Goal: Task Accomplishment & Management: Complete application form

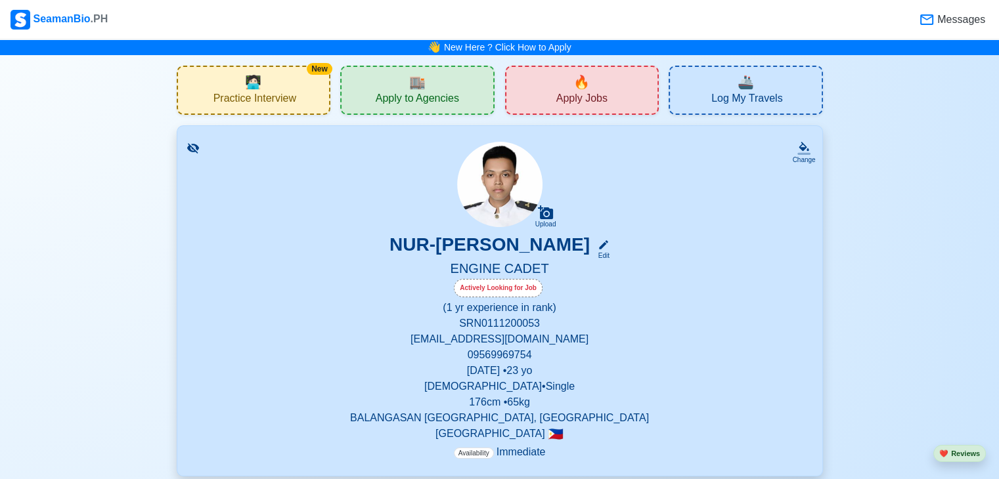
click at [444, 100] on span "Apply to Agencies" at bounding box center [417, 100] width 83 height 16
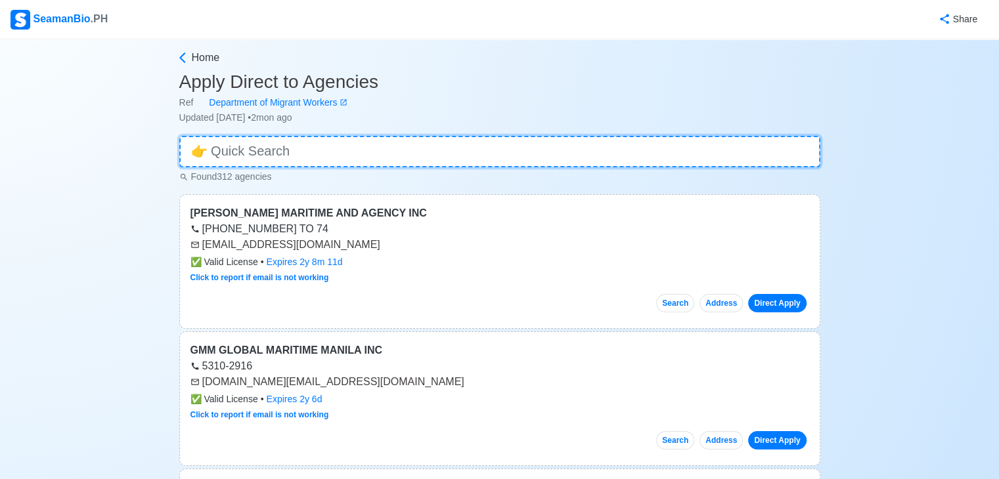
click at [260, 145] on input at bounding box center [499, 152] width 641 height 32
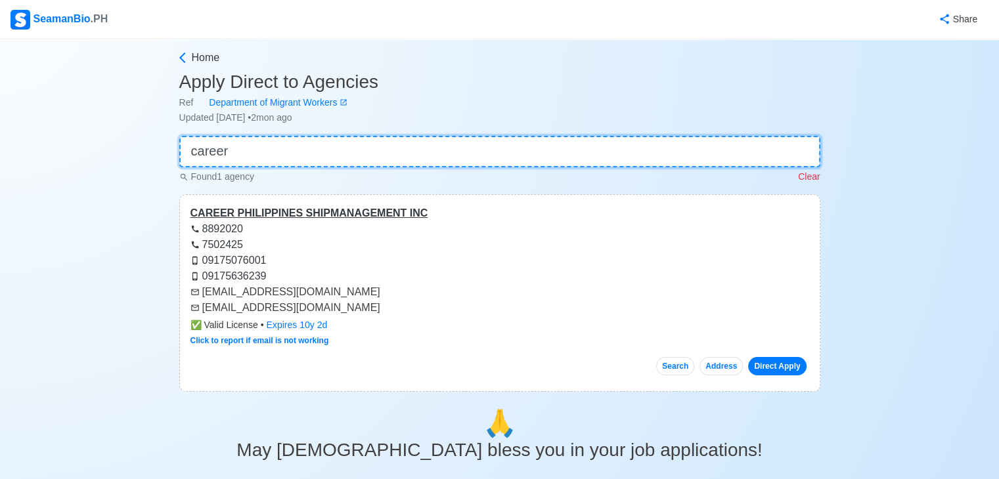
type input "career"
click at [405, 209] on div "CAREER PHILIPPINES SHIPMANAGEMENT INC" at bounding box center [499, 214] width 619 height 16
click at [361, 215] on div "CAREER PHILIPPINES SHIPMANAGEMENT INC" at bounding box center [499, 214] width 619 height 16
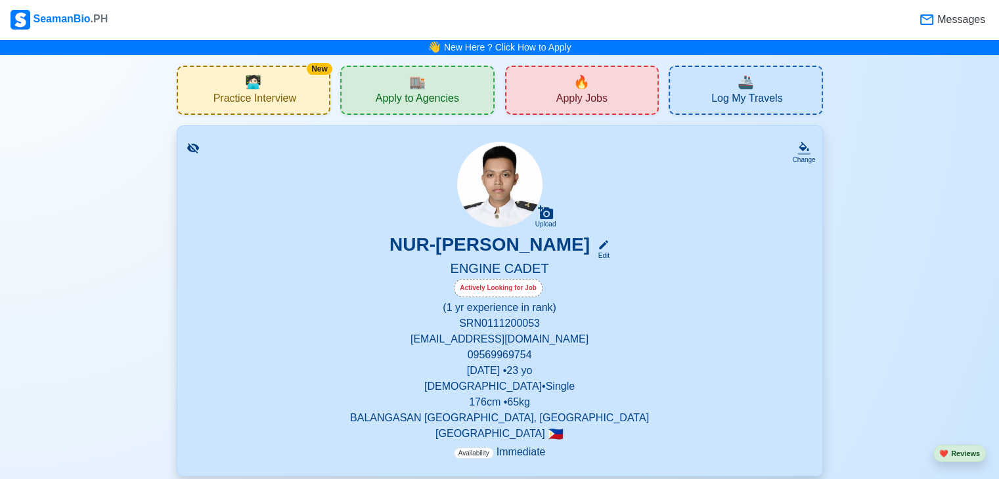
click at [605, 85] on div "🔥 Apply Jobs" at bounding box center [582, 90] width 154 height 49
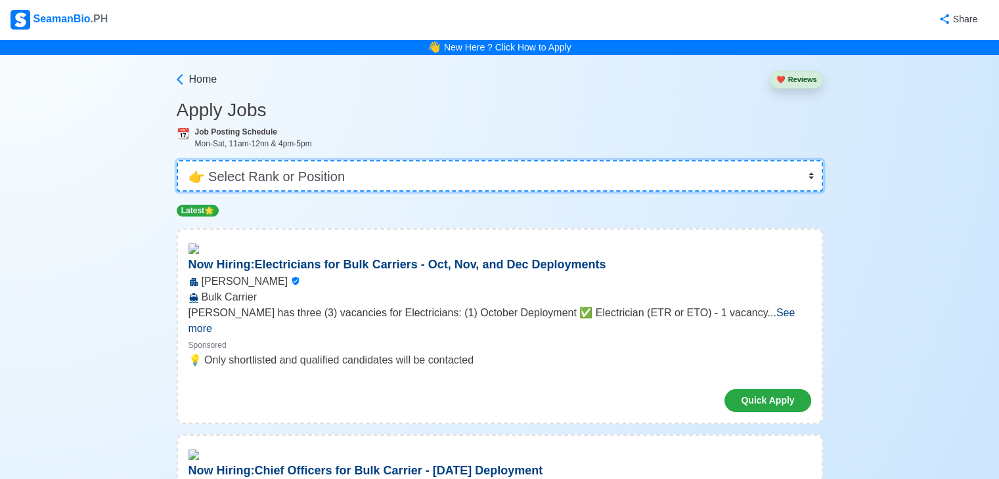
click at [353, 171] on select "👉 Select Rank or Position Master Chief Officer 2nd Officer 3rd Officer Junior O…" at bounding box center [500, 176] width 646 height 32
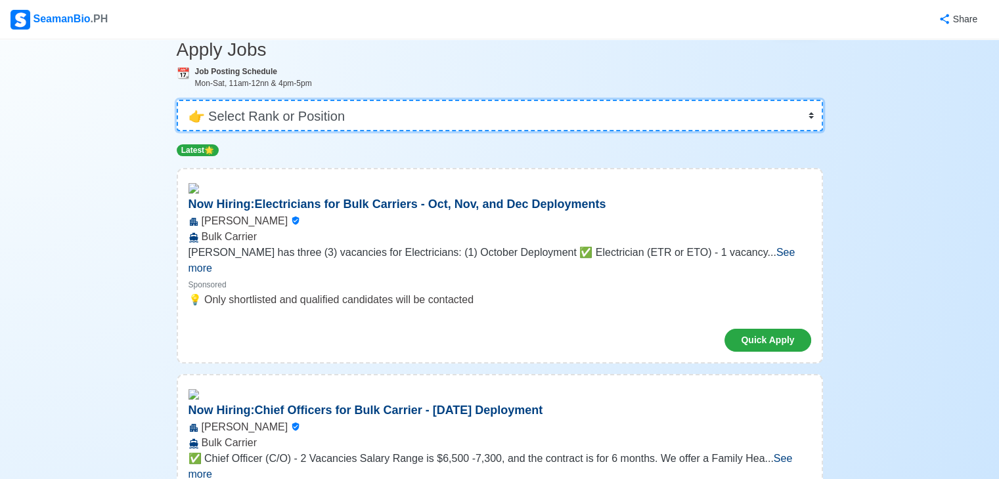
scroll to position [66, 0]
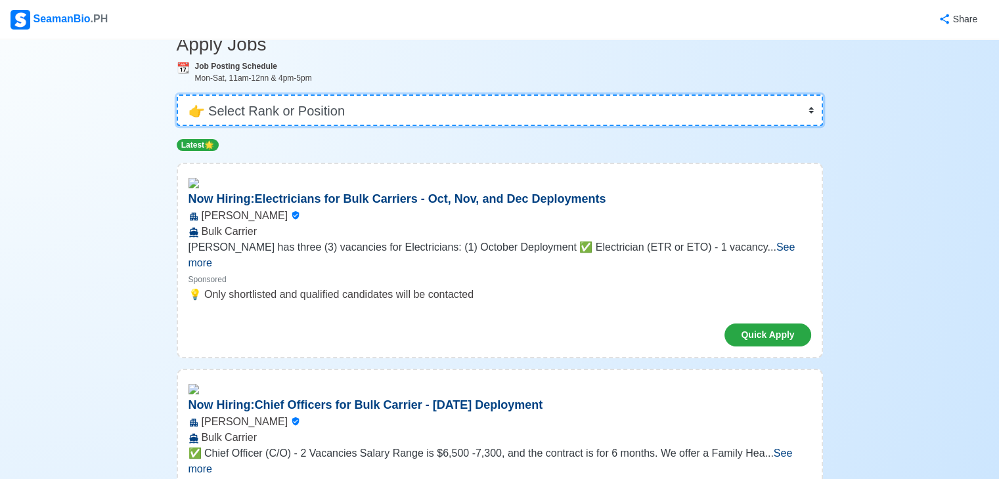
click at [372, 100] on select "👉 Select Rank or Position Master Chief Officer 2nd Officer 3rd Officer Junior O…" at bounding box center [500, 111] width 646 height 32
click at [178, 126] on select "👉 Select Rank or Position Master Chief Officer 2nd Officer 3rd Officer Junior O…" at bounding box center [500, 111] width 646 height 32
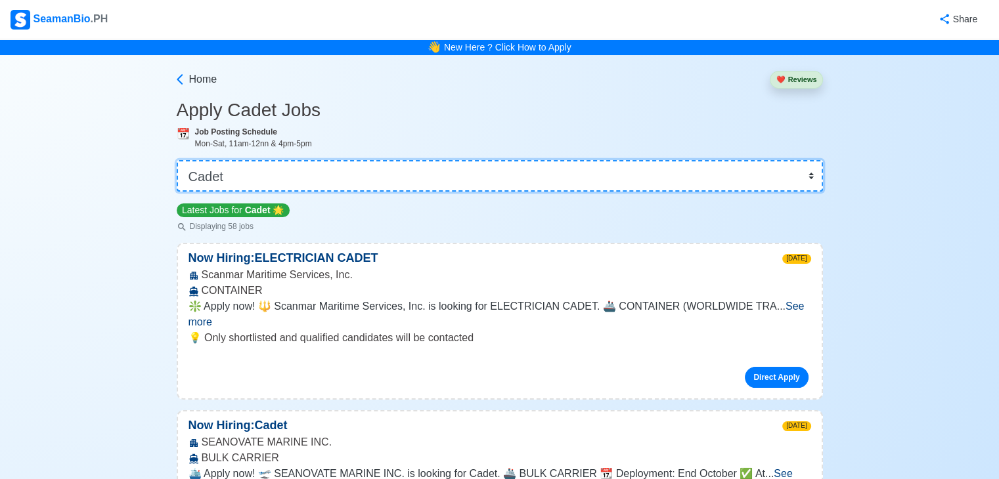
click at [282, 169] on select "👉 Select Rank or Position Master Chief Officer 2nd Officer 3rd Officer Junior O…" at bounding box center [500, 176] width 646 height 32
click at [282, 173] on select "👉 Select Rank or Position Master Chief Officer 2nd Officer 3rd Officer Junior O…" at bounding box center [500, 176] width 646 height 32
click at [352, 167] on select "👉 Select Rank or Position Master Chief Officer 2nd Officer 3rd Officer Junior O…" at bounding box center [500, 176] width 646 height 32
click at [178, 160] on select "👉 Select Rank or Position Master Chief Officer 2nd Officer 3rd Officer Junior O…" at bounding box center [500, 176] width 646 height 32
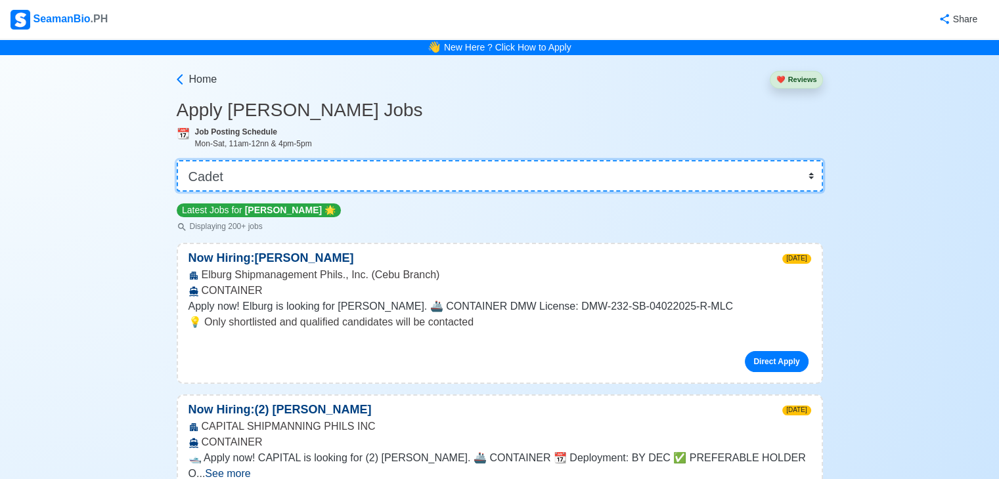
drag, startPoint x: 297, startPoint y: 171, endPoint x: 99, endPoint y: 171, distance: 197.7
click at [252, 174] on select "👉 Select Rank or Position Master Chief Officer 2nd Officer 3rd Officer Junior O…" at bounding box center [500, 176] width 646 height 32
select select "Wiper"
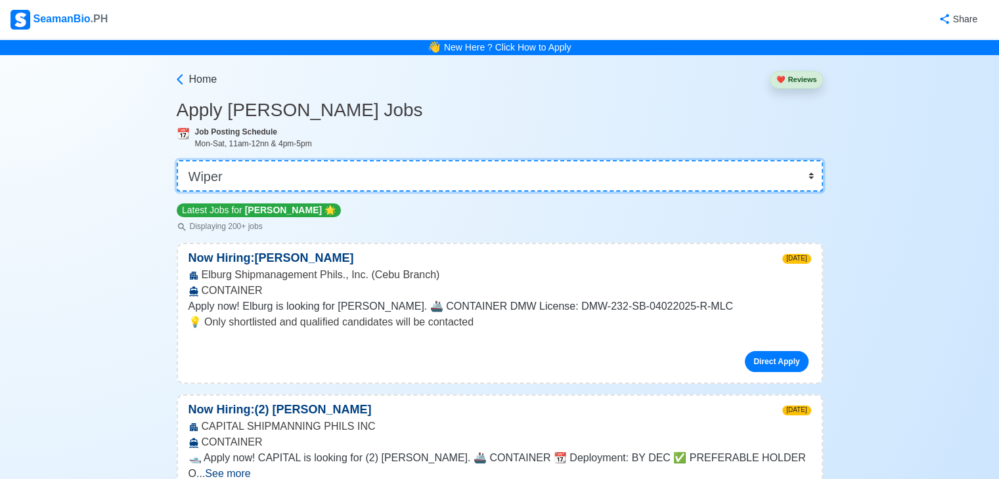
click at [178, 160] on select "👉 Select Rank or Position Master Chief Officer 2nd Officer 3rd Officer Junior O…" at bounding box center [500, 176] width 646 height 32
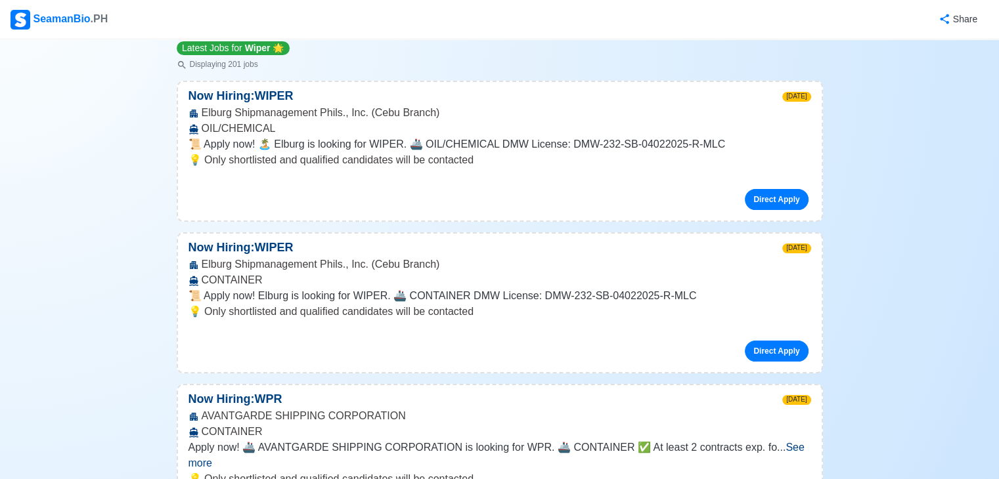
scroll to position [131, 0]
